Goal: Information Seeking & Learning: Understand process/instructions

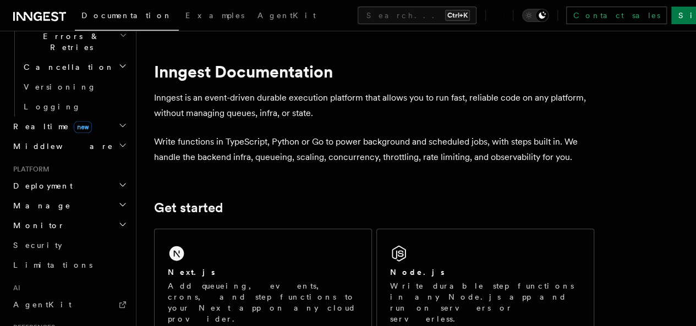
scroll to position [440, 0]
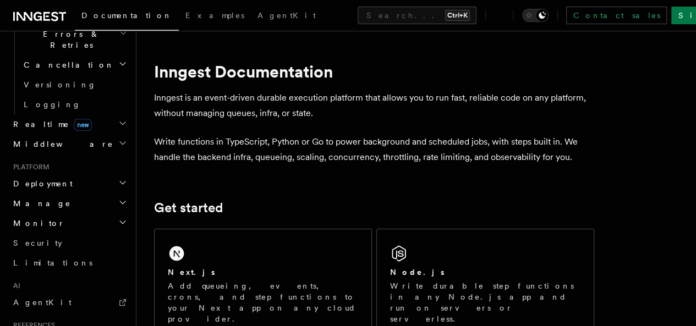
click at [109, 174] on h2 "Deployment" at bounding box center [69, 184] width 120 height 20
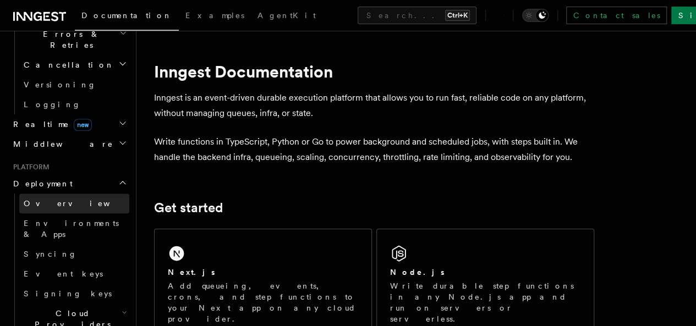
click at [46, 199] on span "Overview" at bounding box center [80, 203] width 113 height 9
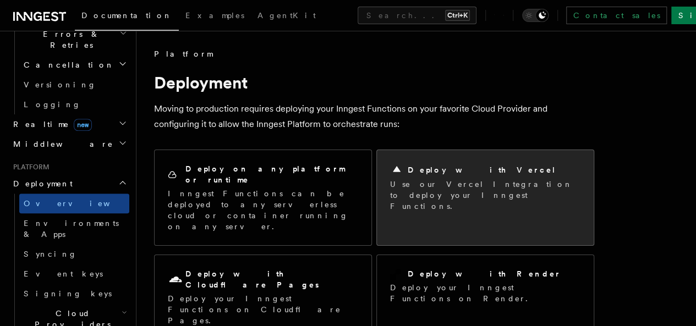
click at [390, 184] on p "Use our Vercel Integration to deploy your Inngest Functions." at bounding box center [485, 195] width 190 height 33
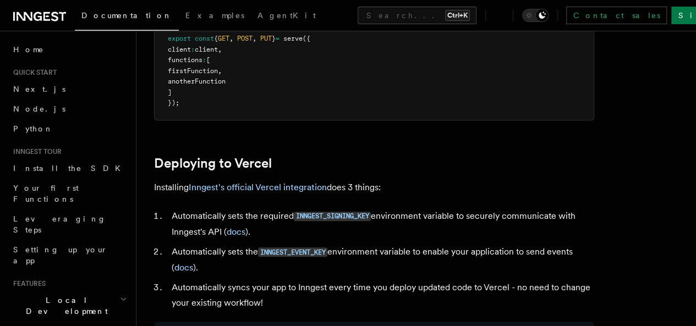
scroll to position [403, 0]
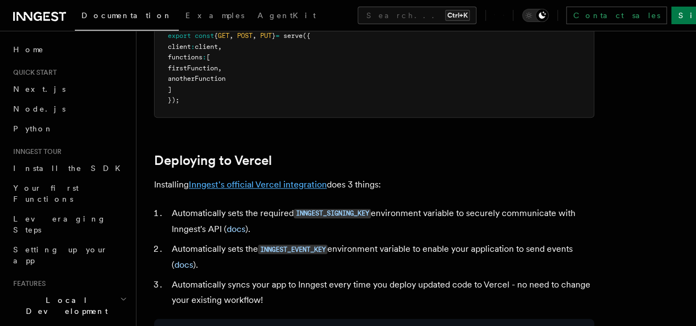
click at [293, 190] on link "Inngest's official Vercel integration" at bounding box center [258, 184] width 138 height 10
